Goal: Task Accomplishment & Management: Manage account settings

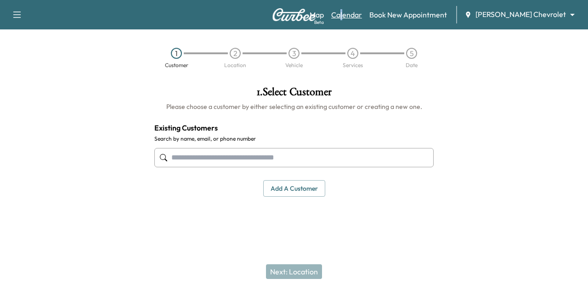
drag, startPoint x: 373, startPoint y: 8, endPoint x: 374, endPoint y: 14, distance: 6.7
click at [374, 14] on div "Map Beta Calendar Book New Appointment [PERSON_NAME] Chevrolet ******** ​" at bounding box center [445, 14] width 271 height 17
click at [362, 14] on link "Calendar" at bounding box center [346, 14] width 31 height 11
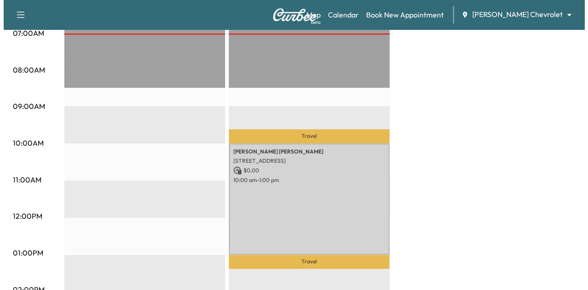
scroll to position [243, 0]
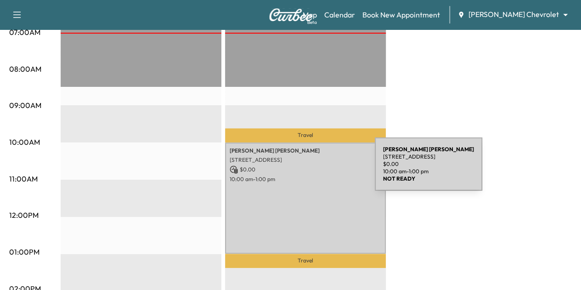
click at [306, 170] on p "$ 0.00" at bounding box center [306, 169] width 152 height 8
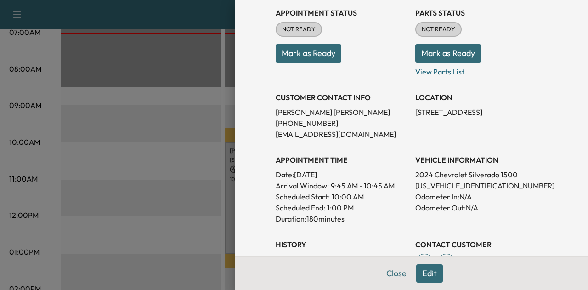
scroll to position [116, 0]
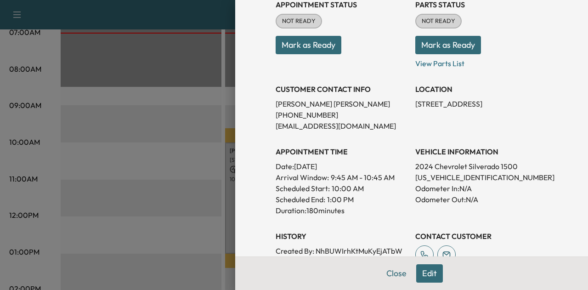
click at [472, 176] on p "[US_VEHICLE_IDENTIFICATION_NUMBER]" at bounding box center [481, 177] width 132 height 11
copy p "[US_VEHICLE_IDENTIFICATION_NUMBER]"
drag, startPoint x: 407, startPoint y: 103, endPoint x: 501, endPoint y: 120, distance: 95.2
click at [501, 120] on div "Appointment Status NOT READY Mark as Ready Parts Status NOT READY Mark as Ready…" at bounding box center [412, 130] width 272 height 276
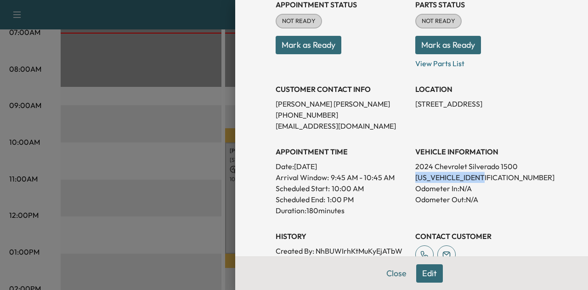
copy p "[STREET_ADDRESS]"
